Goal: Information Seeking & Learning: Learn about a topic

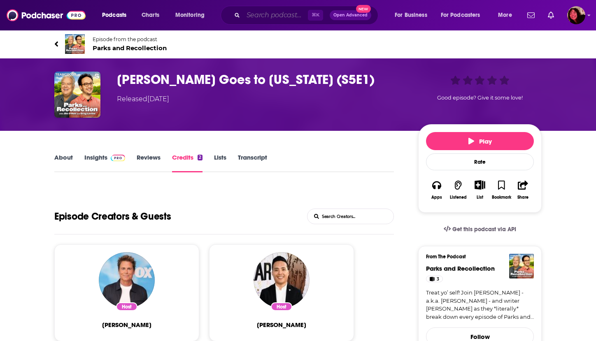
click at [278, 16] on input "Search podcasts, credits, & more..." at bounding box center [275, 15] width 65 height 13
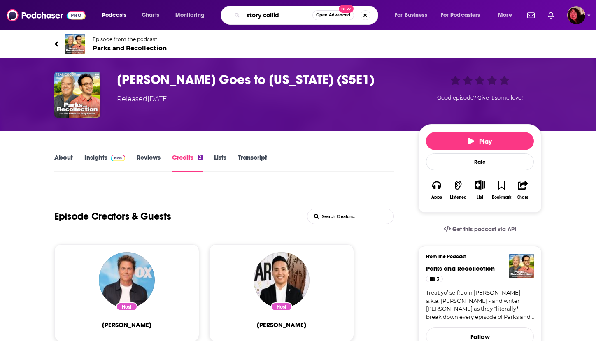
type input "story collide"
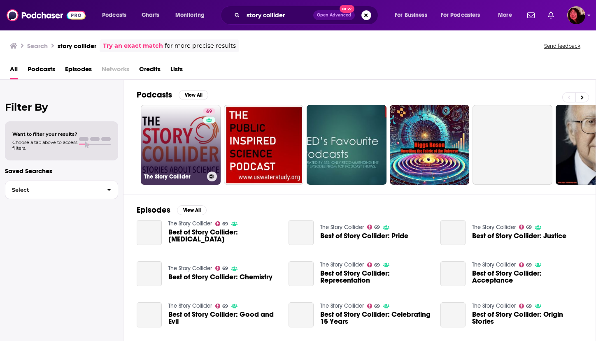
click at [163, 142] on link "69 The Story Collider" at bounding box center [181, 145] width 80 height 80
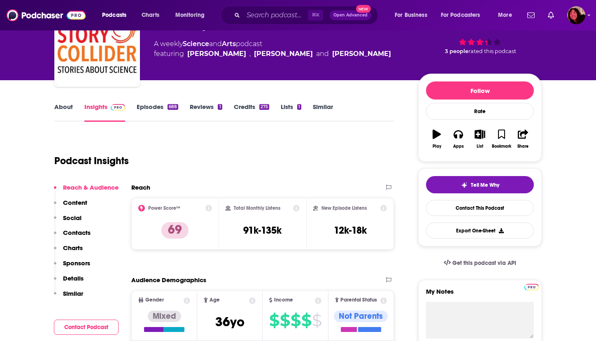
scroll to position [55, 0]
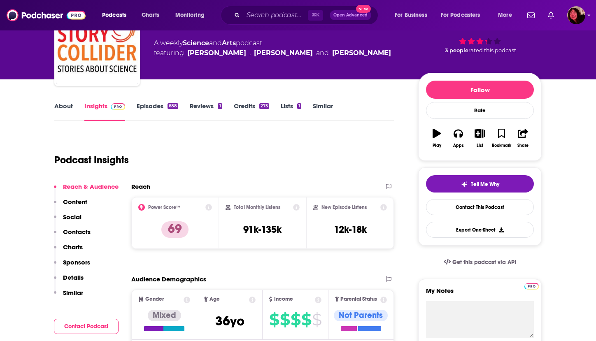
click at [67, 105] on link "About" at bounding box center [63, 111] width 19 height 19
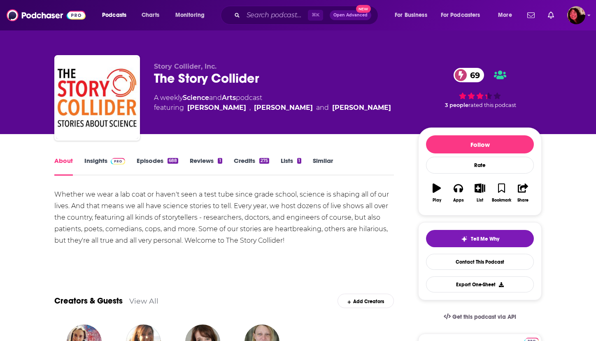
click at [92, 158] on link "Insights" at bounding box center [104, 166] width 41 height 19
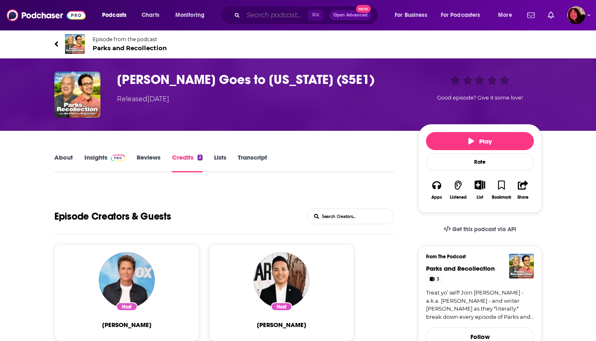
click at [256, 16] on input "Search podcasts, credits, & more..." at bounding box center [275, 15] width 65 height 13
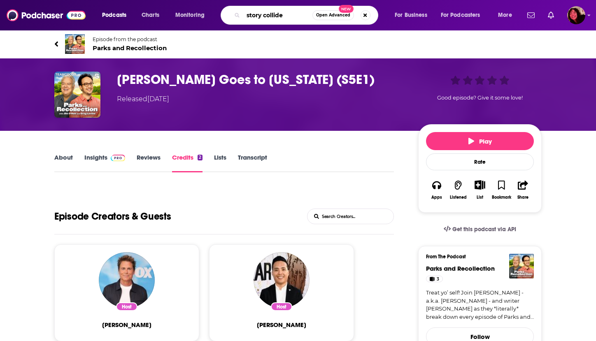
type input "story collider"
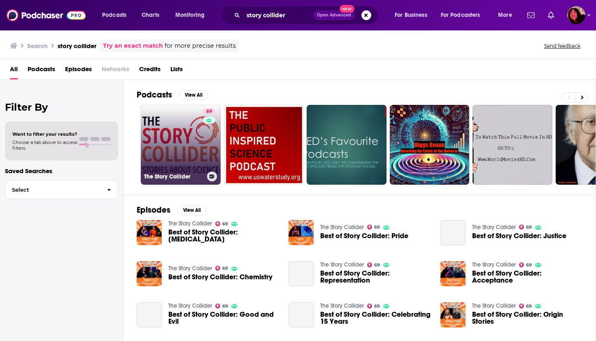
click at [167, 142] on link "69 The Story Collider" at bounding box center [181, 145] width 80 height 80
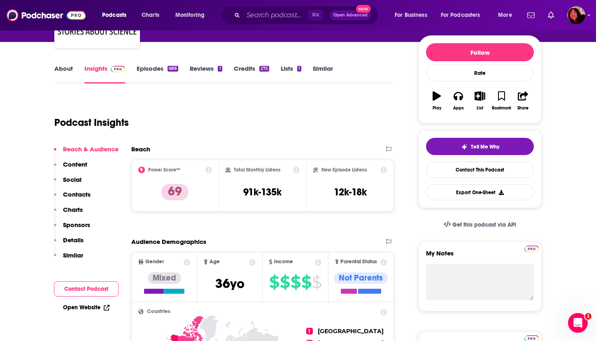
scroll to position [93, 0]
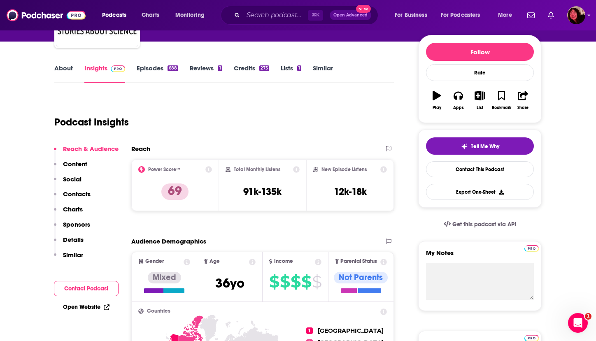
click at [76, 195] on p "Contacts" at bounding box center [77, 194] width 28 height 8
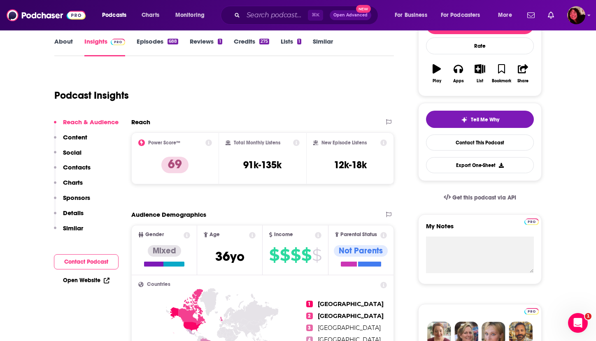
scroll to position [0, 0]
